Goal: Transaction & Acquisition: Obtain resource

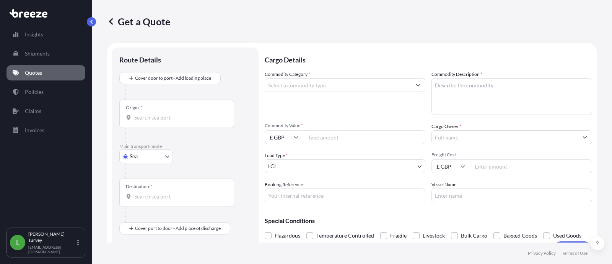
select select "Sea"
select select "1"
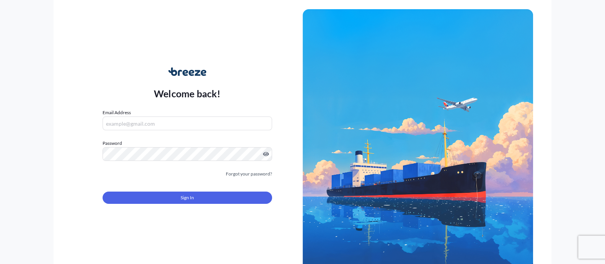
type input "[EMAIL_ADDRESS][DOMAIN_NAME]"
drag, startPoint x: 199, startPoint y: 188, endPoint x: 189, endPoint y: 198, distance: 14.6
click at [193, 189] on div "Sign In" at bounding box center [187, 195] width 169 height 17
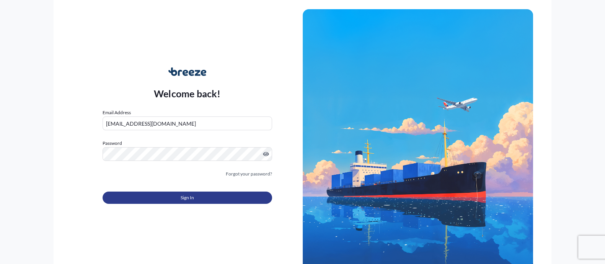
click at [188, 200] on span "Sign In" at bounding box center [187, 198] width 13 height 8
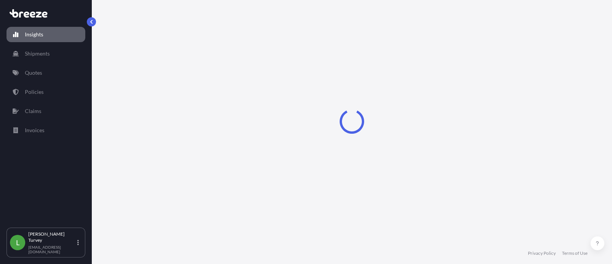
select select "2025"
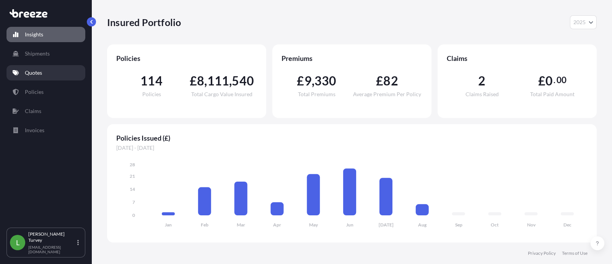
click at [36, 80] on link "Quotes" at bounding box center [46, 72] width 79 height 15
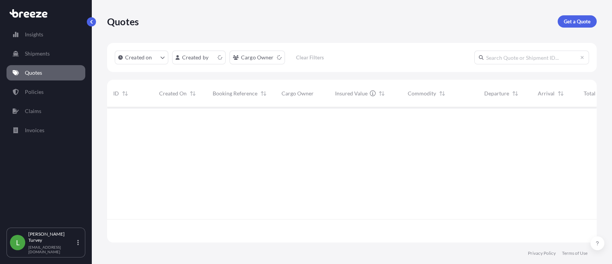
scroll to position [132, 482]
click at [572, 25] on p "Get a Quote" at bounding box center [577, 22] width 27 height 8
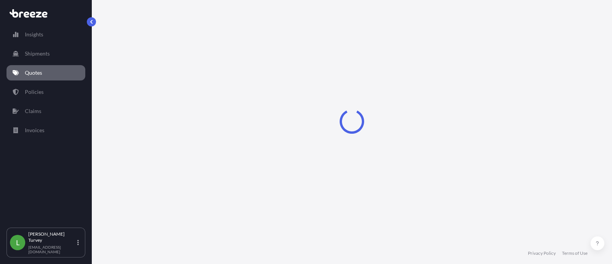
select select "Sea"
select select "1"
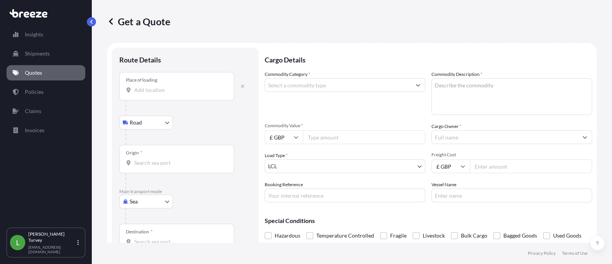
click at [165, 96] on div "Place of loading" at bounding box center [176, 86] width 115 height 28
click at [165, 94] on input "Place of loading" at bounding box center [179, 90] width 90 height 8
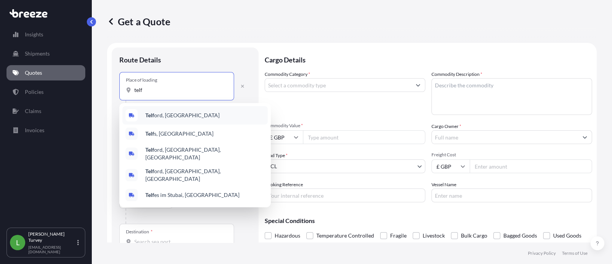
click at [160, 121] on div "Telf ord, [GEOGRAPHIC_DATA]" at bounding box center [194, 115] width 145 height 18
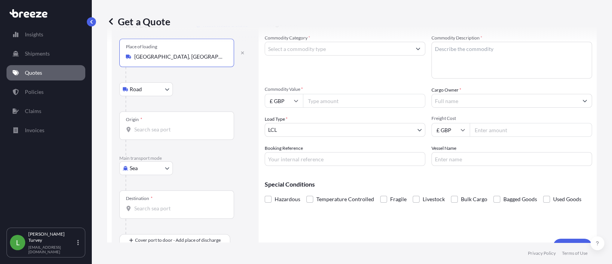
scroll to position [52, 0]
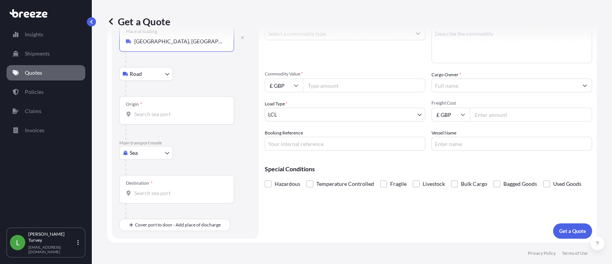
type input "[GEOGRAPHIC_DATA], [GEOGRAPHIC_DATA]"
click at [153, 116] on input "Origin *" at bounding box center [179, 114] width 90 height 8
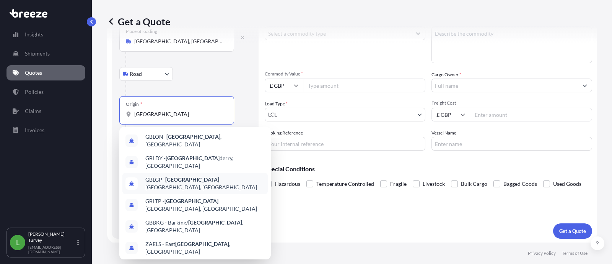
click at [195, 176] on span "GBLGP - [GEOGRAPHIC_DATA], [GEOGRAPHIC_DATA]" at bounding box center [204, 183] width 119 height 15
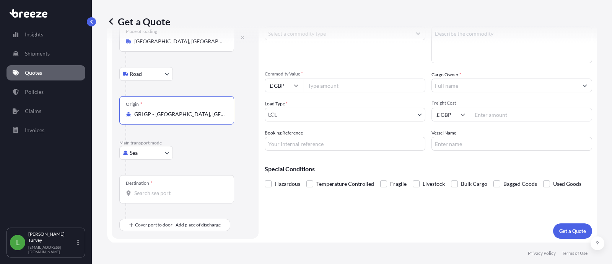
type input "GBLGP - [GEOGRAPHIC_DATA], [GEOGRAPHIC_DATA]"
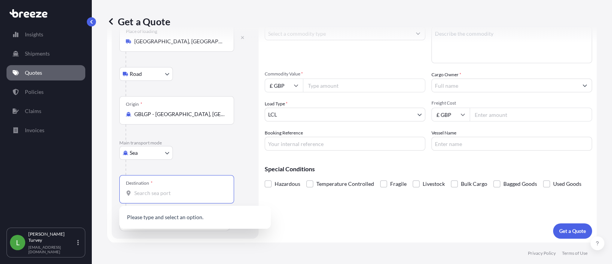
click at [169, 190] on input "Destination *" at bounding box center [179, 193] width 90 height 8
click at [181, 211] on div "ZADUR - Durb an, [GEOGRAPHIC_DATA]" at bounding box center [194, 218] width 145 height 18
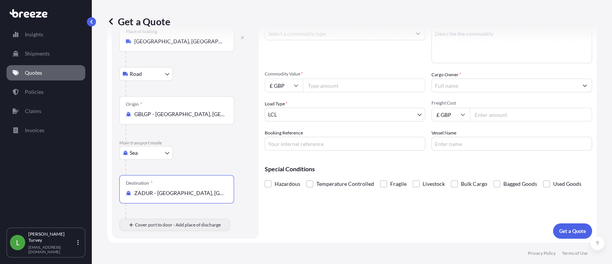
type input "ZADUR - [GEOGRAPHIC_DATA], [GEOGRAPHIC_DATA]"
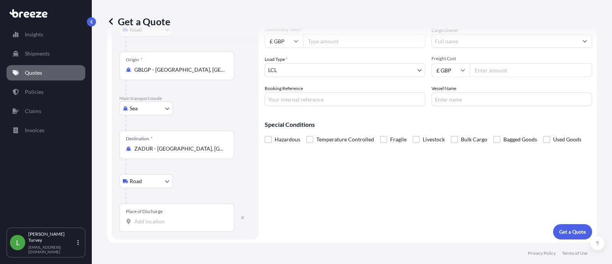
scroll to position [97, 0]
click at [174, 219] on input "Place of Discharge" at bounding box center [179, 221] width 90 height 8
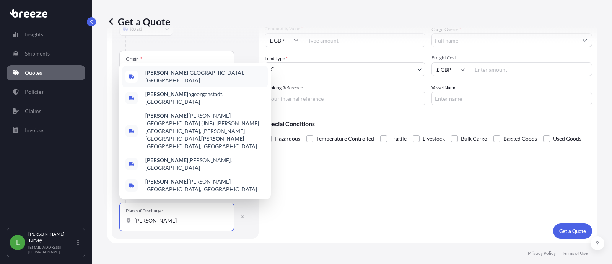
click at [170, 84] on span "[PERSON_NAME], [GEOGRAPHIC_DATA]" at bounding box center [204, 76] width 119 height 15
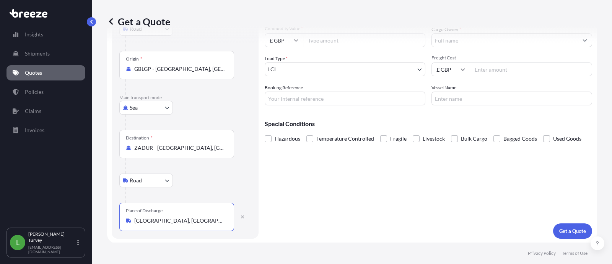
scroll to position [0, 0]
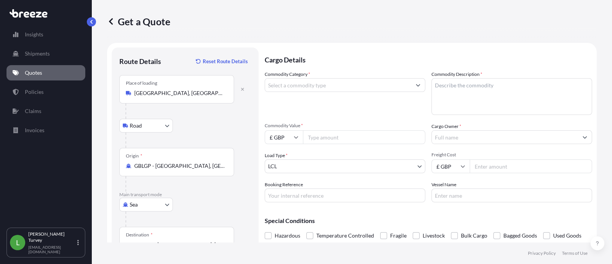
type input "[GEOGRAPHIC_DATA], [GEOGRAPHIC_DATA]"
click at [308, 84] on input "Commodity Category *" at bounding box center [338, 85] width 146 height 14
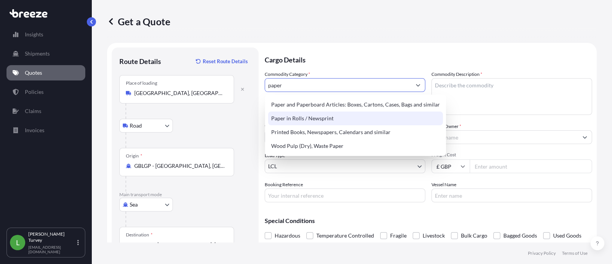
click at [330, 116] on div "Paper in Rolls / Newsprint" at bounding box center [355, 118] width 175 height 14
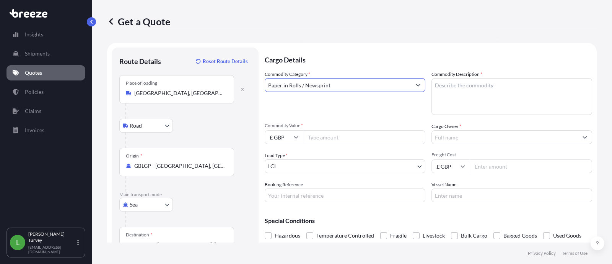
type input "Paper in Rolls / Newsprint"
click at [326, 137] on input "Commodity Value *" at bounding box center [364, 137] width 122 height 14
paste input "2700"
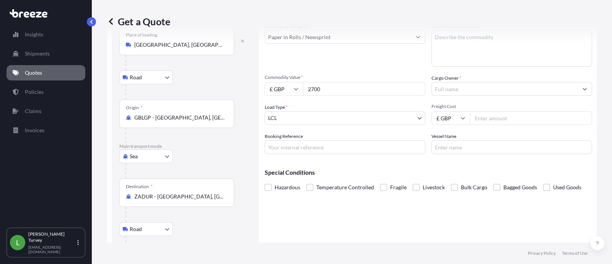
scroll to position [64, 0]
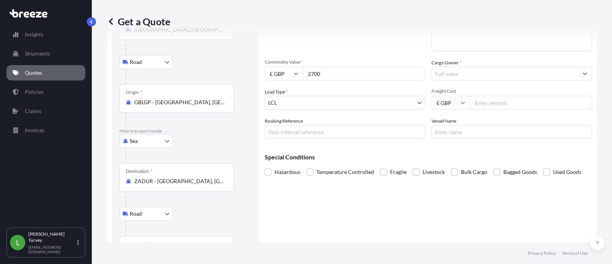
type input "2700"
click at [305, 125] on input "Booking Reference" at bounding box center [345, 132] width 161 height 14
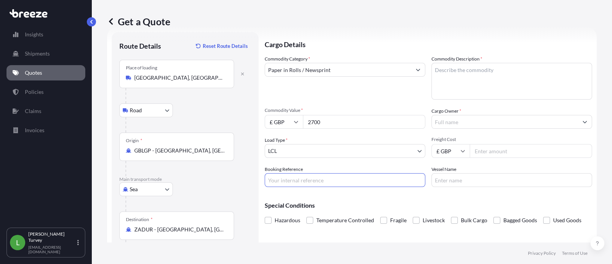
scroll to position [0, 0]
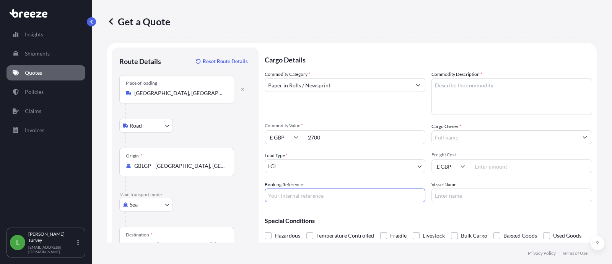
click at [480, 95] on textarea "Commodity Description *" at bounding box center [512, 96] width 161 height 37
type textarea "paper"
click at [459, 133] on input "Cargo Owner *" at bounding box center [505, 137] width 146 height 14
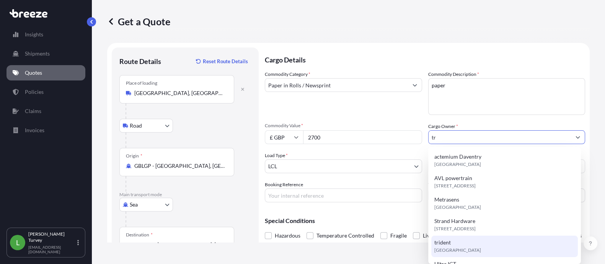
click at [448, 238] on span "trident" at bounding box center [442, 242] width 16 height 8
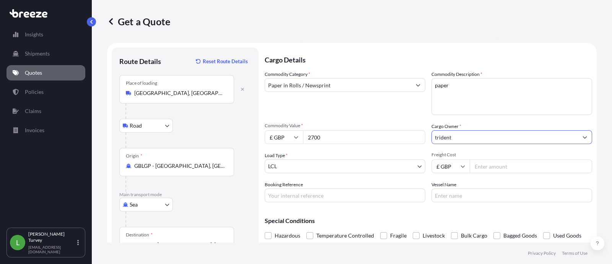
type input "trident"
click at [480, 162] on input "Freight Cost" at bounding box center [531, 166] width 122 height 14
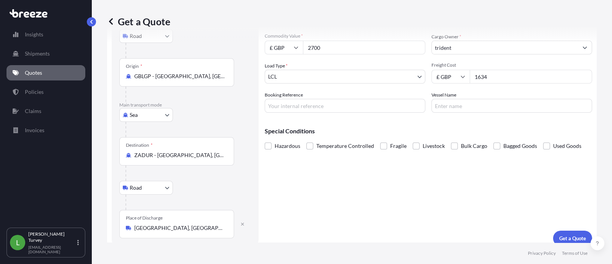
scroll to position [97, 0]
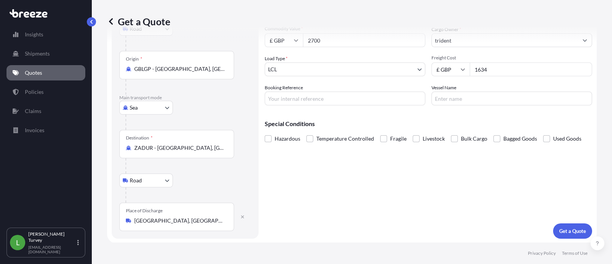
type input "1634"
click at [452, 116] on div "Special Conditions Hazardous Temperature Controlled Fragile Livestock Bulk Carg…" at bounding box center [429, 127] width 328 height 33
click at [571, 239] on form "Route Details Reset Route Details Place of loading [GEOGRAPHIC_DATA], [GEOGRAPH…" at bounding box center [352, 94] width 490 height 297
click at [568, 234] on button "Get a Quote" at bounding box center [572, 230] width 39 height 15
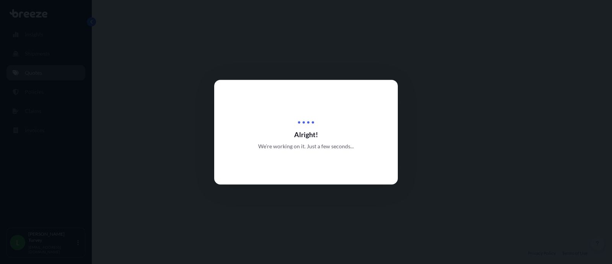
select select "Road"
select select "Sea"
select select "Road"
select select "1"
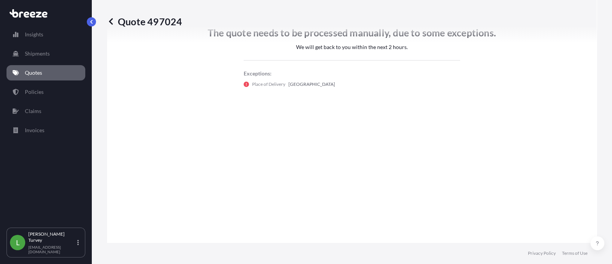
scroll to position [500, 0]
